Goal: Task Accomplishment & Management: Use online tool/utility

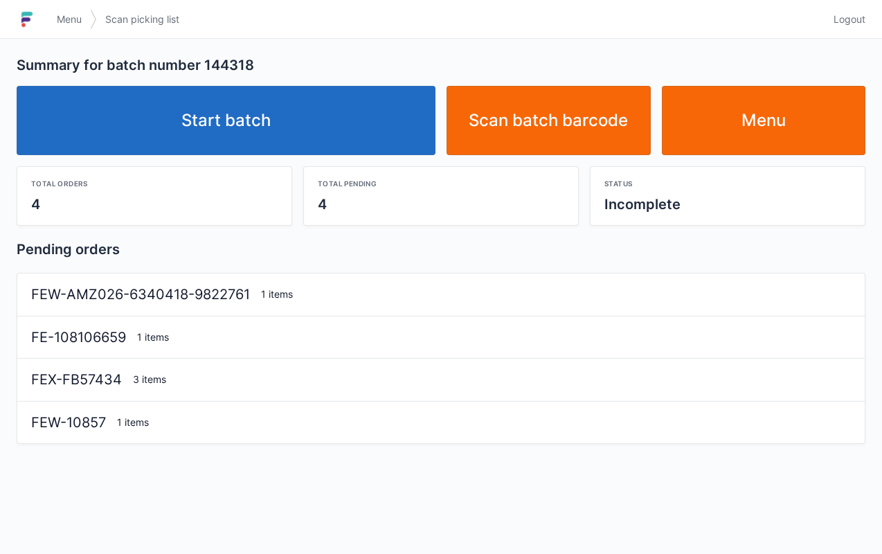
click at [334, 123] on link "Start batch" at bounding box center [226, 120] width 419 height 69
